Goal: Information Seeking & Learning: Learn about a topic

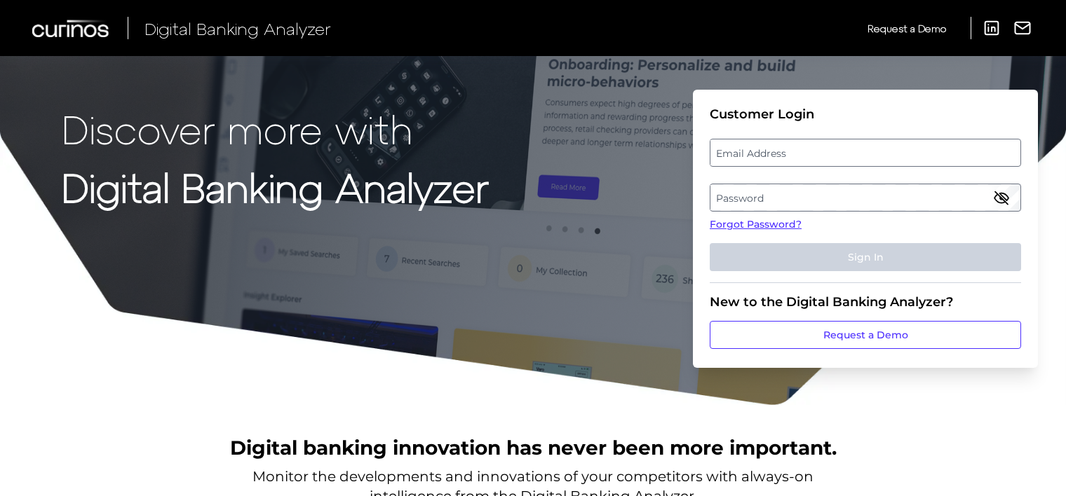
click at [794, 160] on label "Email Address" at bounding box center [864, 152] width 309 height 25
click at [794, 160] on input "email" at bounding box center [865, 153] width 311 height 28
click at [797, 154] on input "Email Address" at bounding box center [865, 153] width 311 height 28
type input "[PERSON_NAME][EMAIL_ADDRESS][PERSON_NAME][DOMAIN_NAME]"
click at [811, 199] on label "Password" at bounding box center [864, 197] width 309 height 25
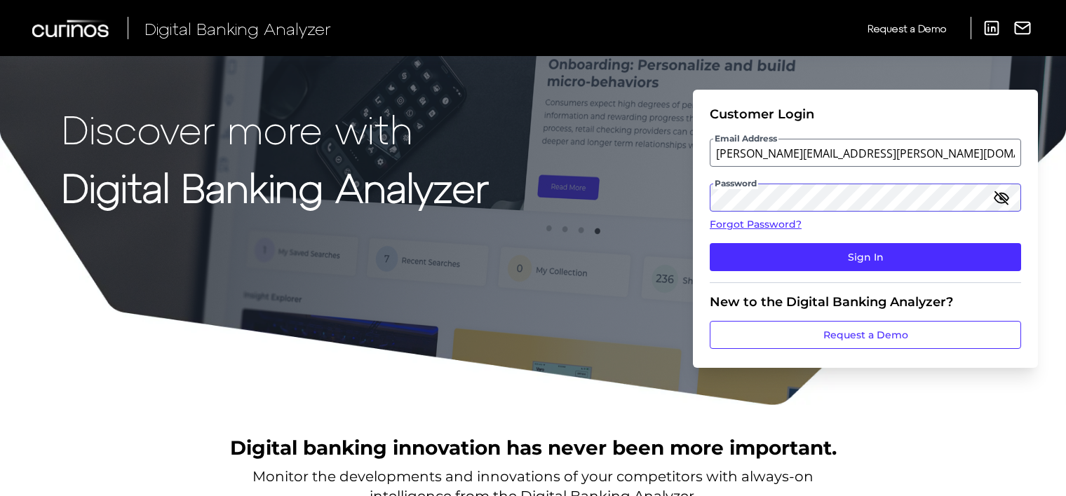
click at [710, 243] on button "Sign In" at bounding box center [865, 257] width 311 height 28
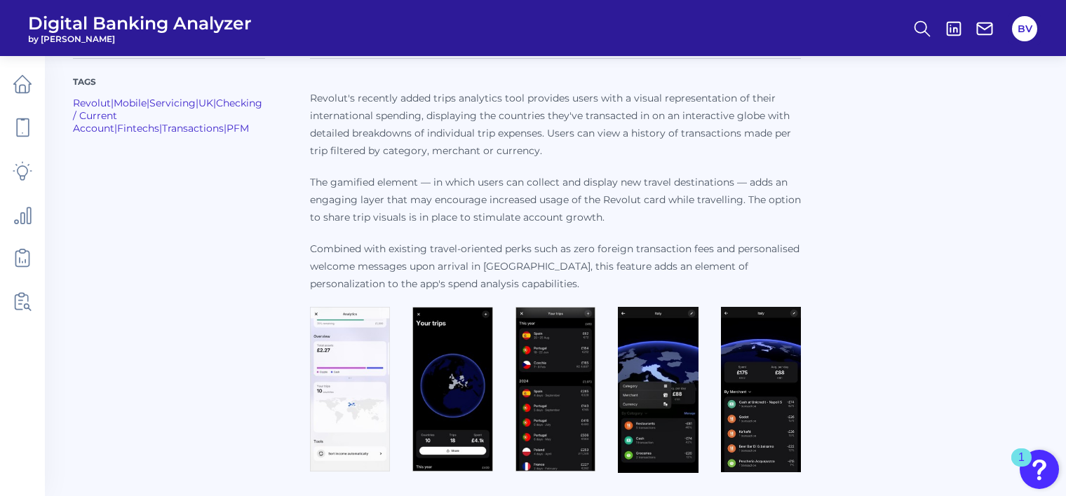
scroll to position [148, 0]
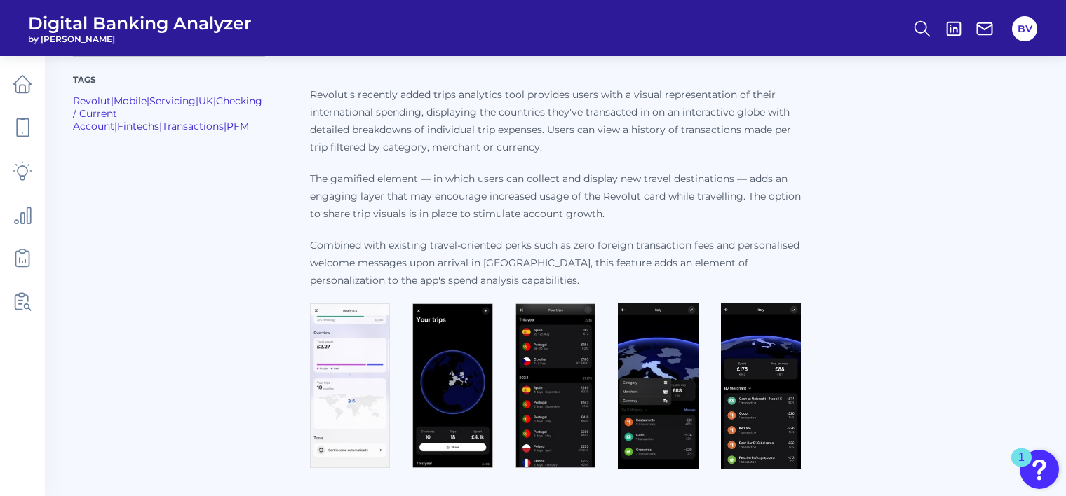
click at [743, 374] on img at bounding box center [761, 386] width 80 height 165
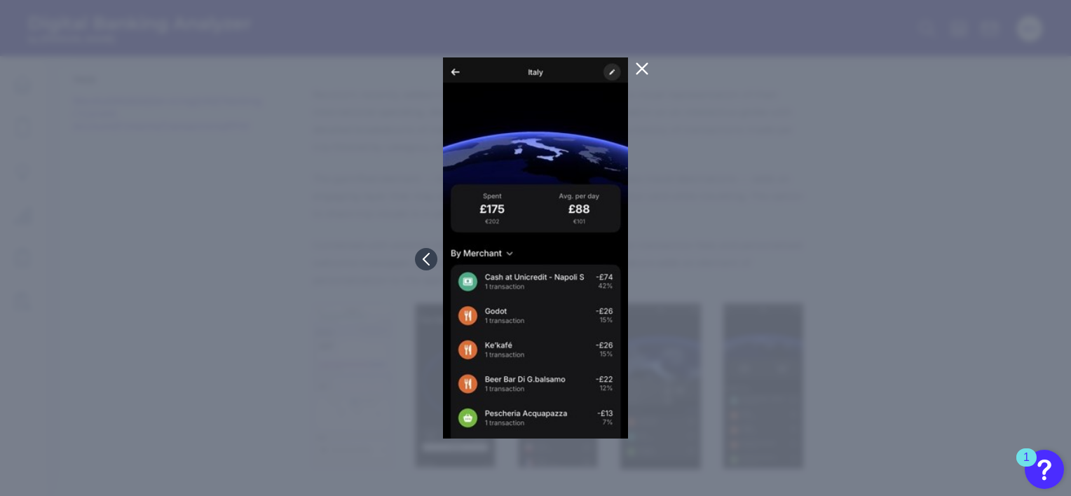
click at [743, 374] on div at bounding box center [535, 248] width 1071 height 496
click at [629, 67] on button at bounding box center [642, 68] width 28 height 22
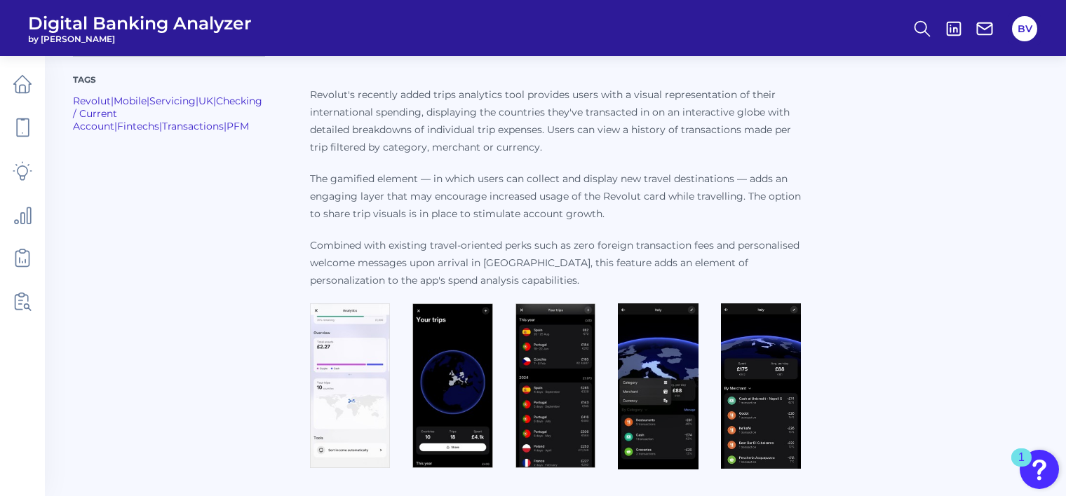
click at [657, 340] on img at bounding box center [658, 387] width 80 height 166
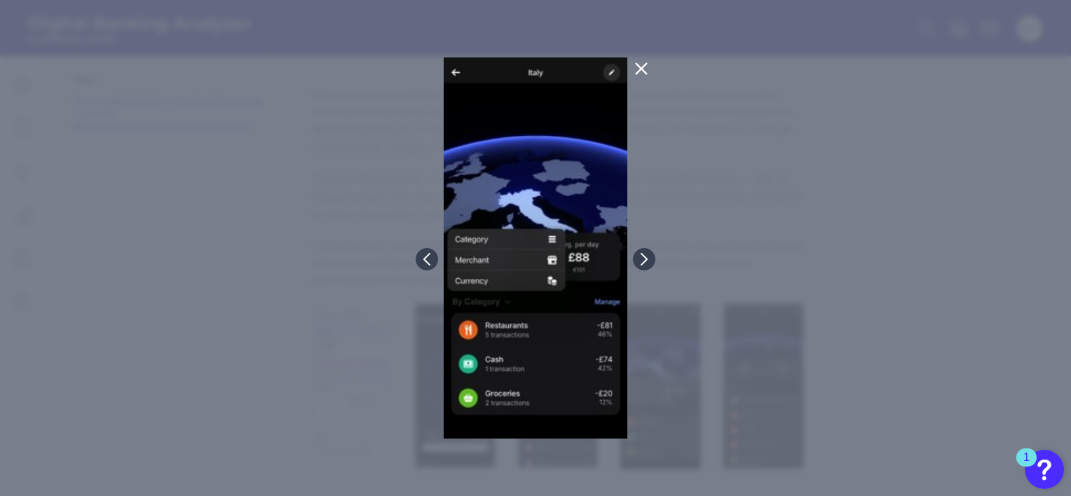
click at [642, 69] on icon at bounding box center [642, 69] width 11 height 11
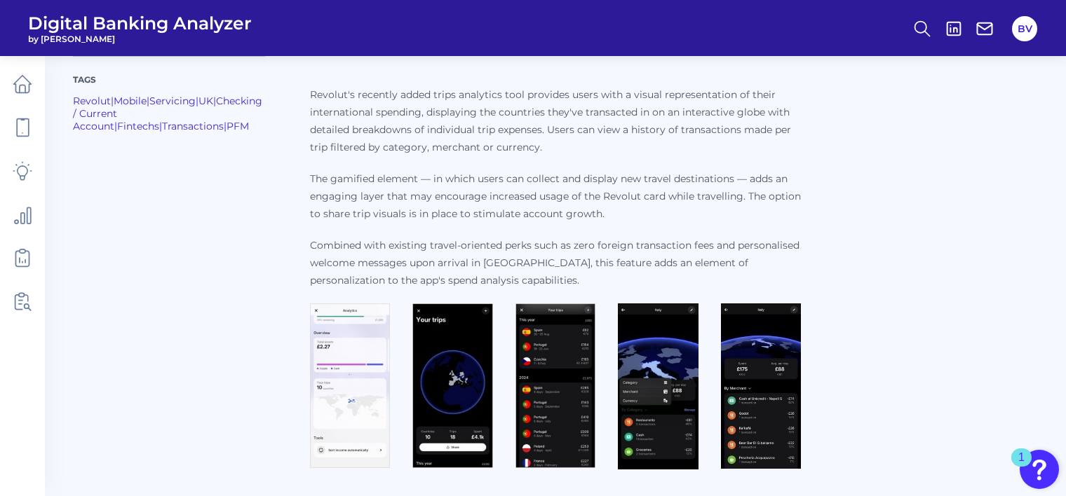
click at [564, 346] on img at bounding box center [555, 386] width 80 height 165
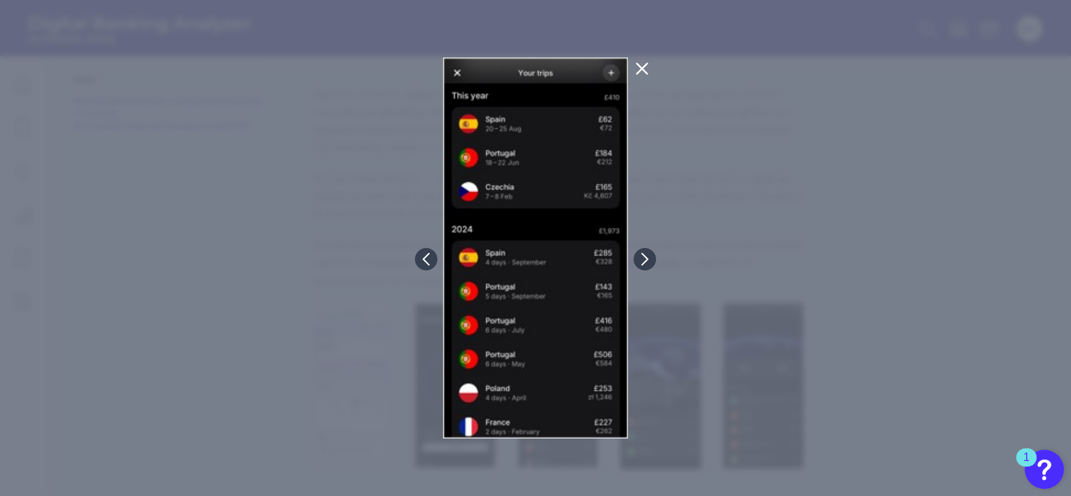
click at [639, 64] on icon at bounding box center [642, 68] width 17 height 17
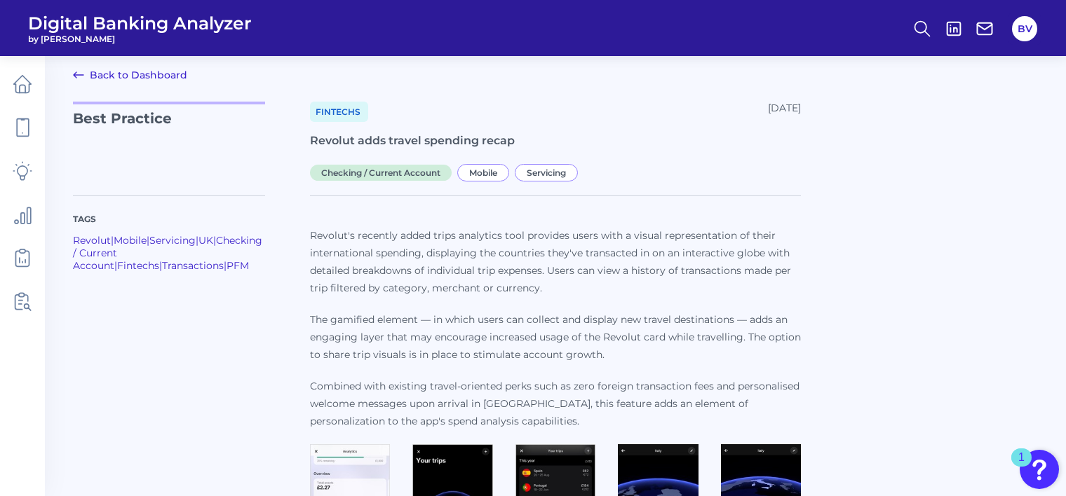
scroll to position [0, 0]
